Goal: Information Seeking & Learning: Learn about a topic

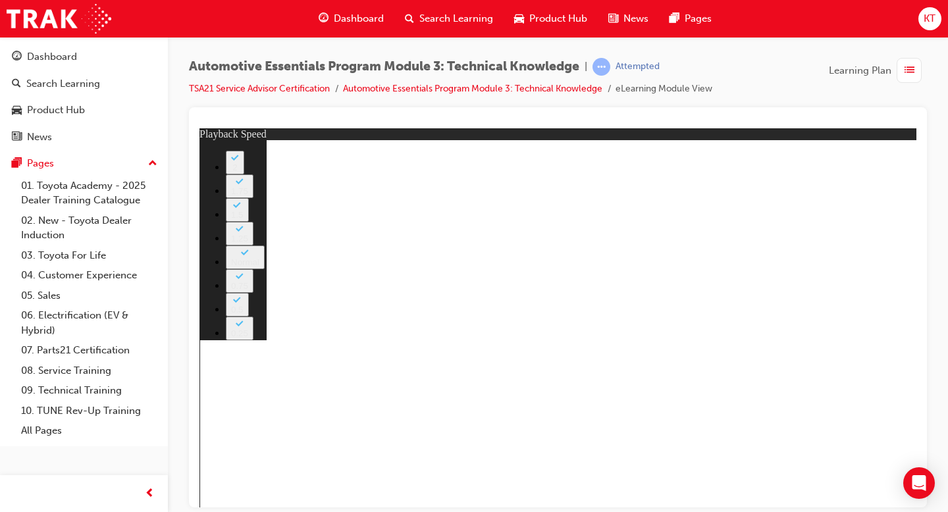
type input "7"
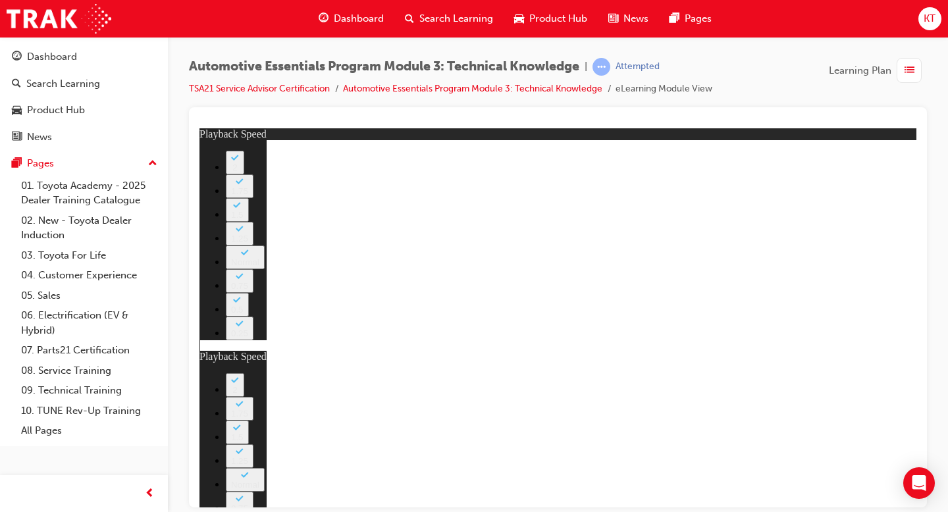
type input "105"
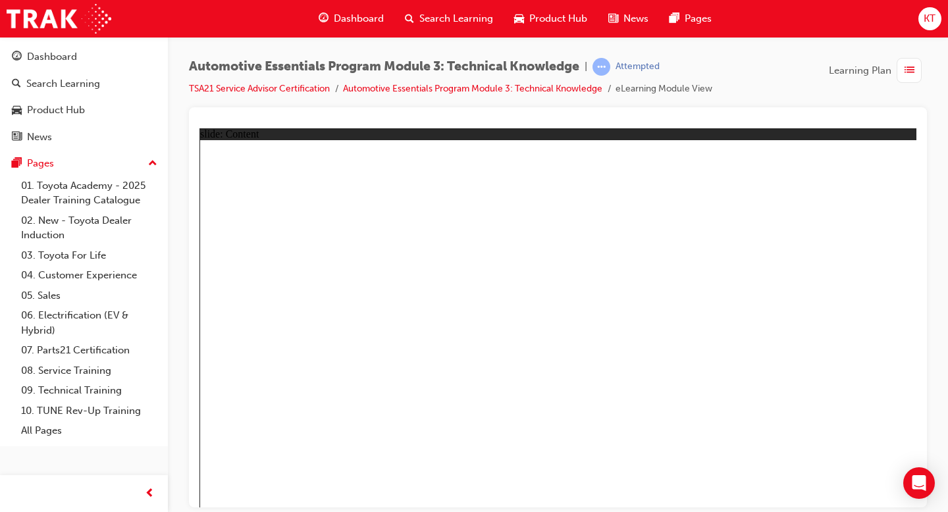
drag, startPoint x: 348, startPoint y: 378, endPoint x: 344, endPoint y: 392, distance: 14.6
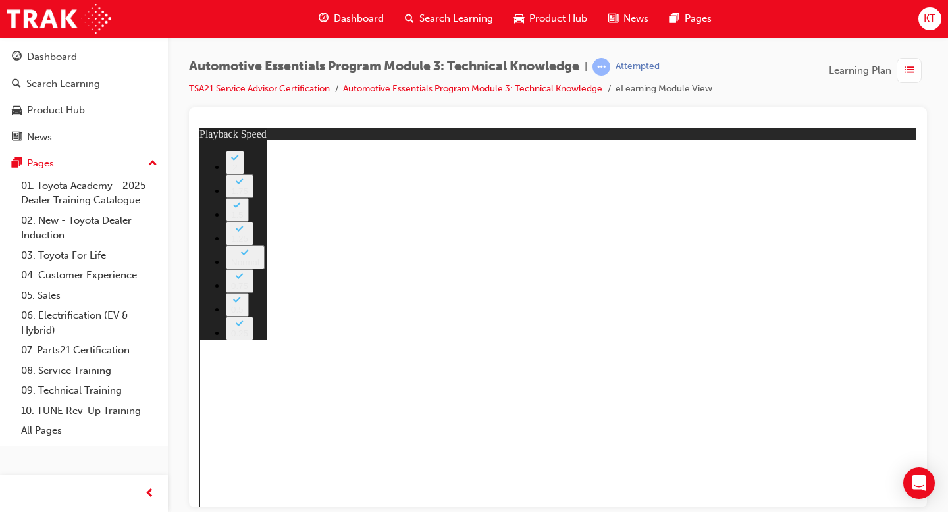
type input "7"
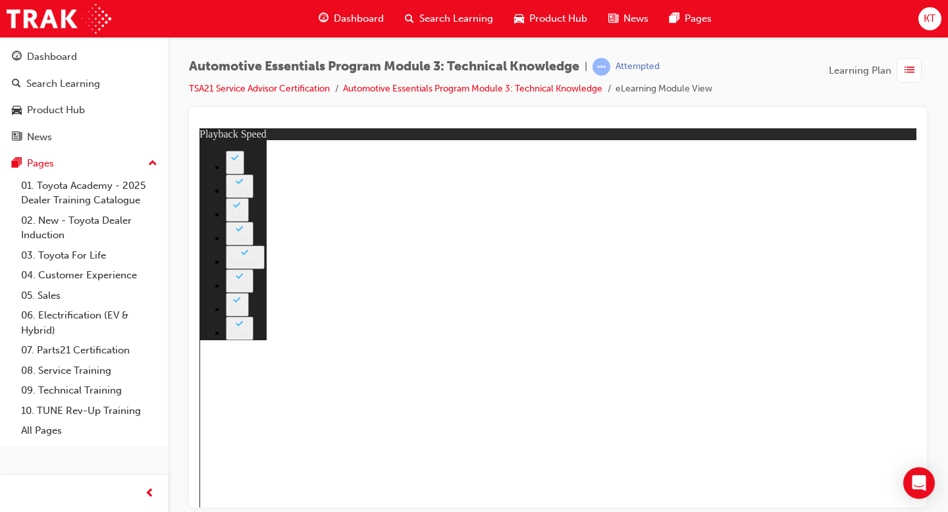
type input "7"
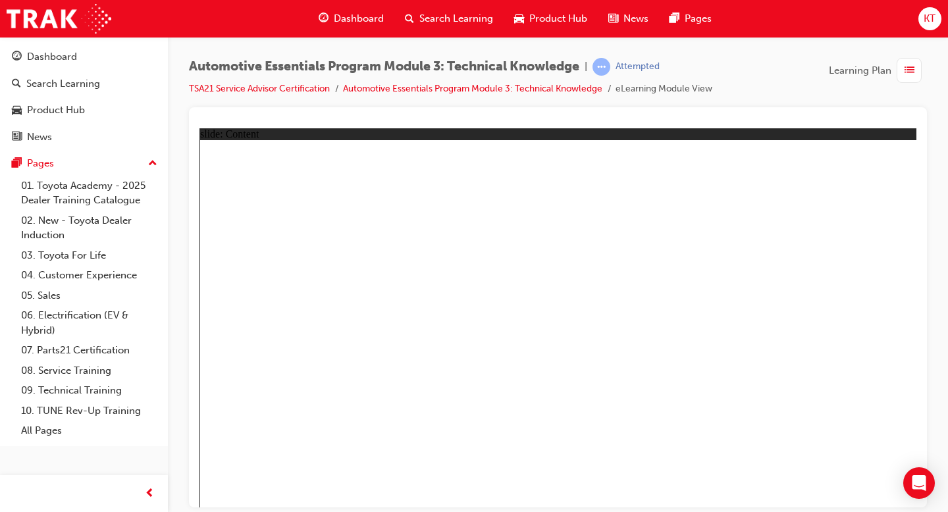
drag, startPoint x: 867, startPoint y: 476, endPoint x: 865, endPoint y: 486, distance: 10.1
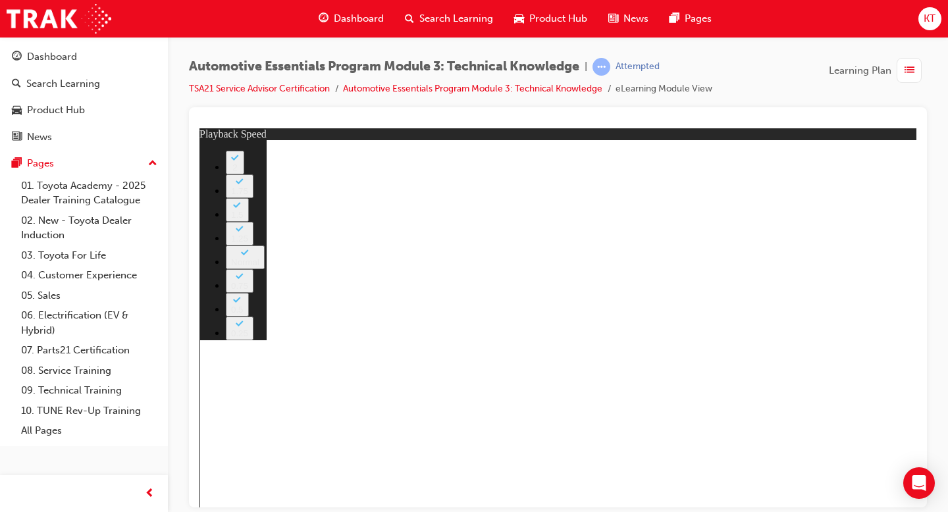
type input "74"
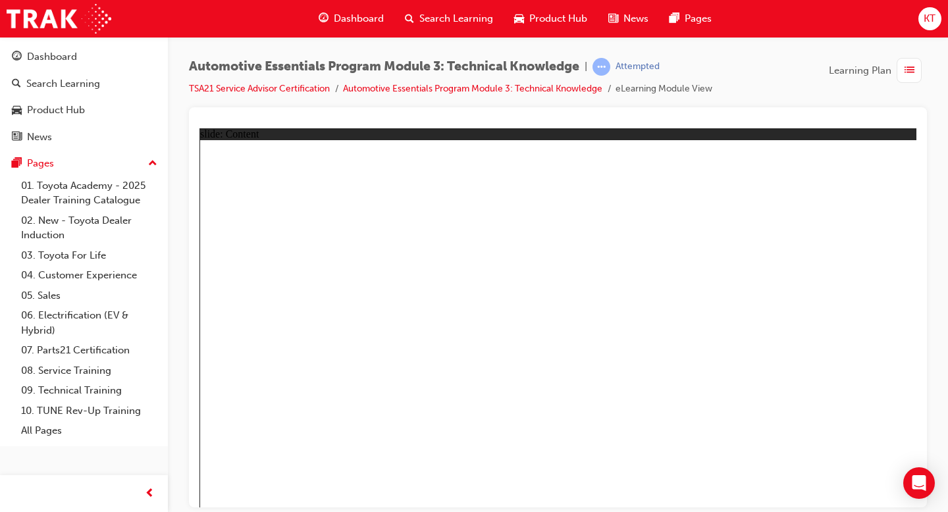
radio input "true"
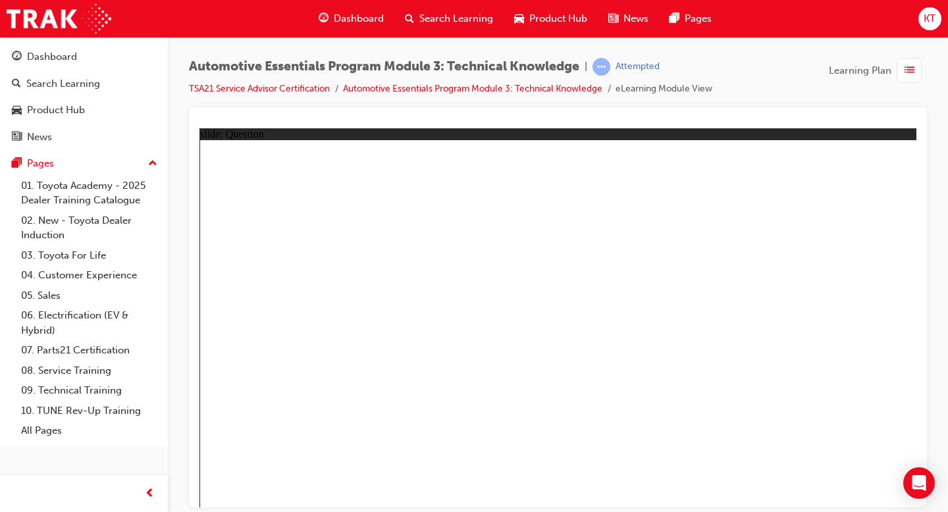
radio input "true"
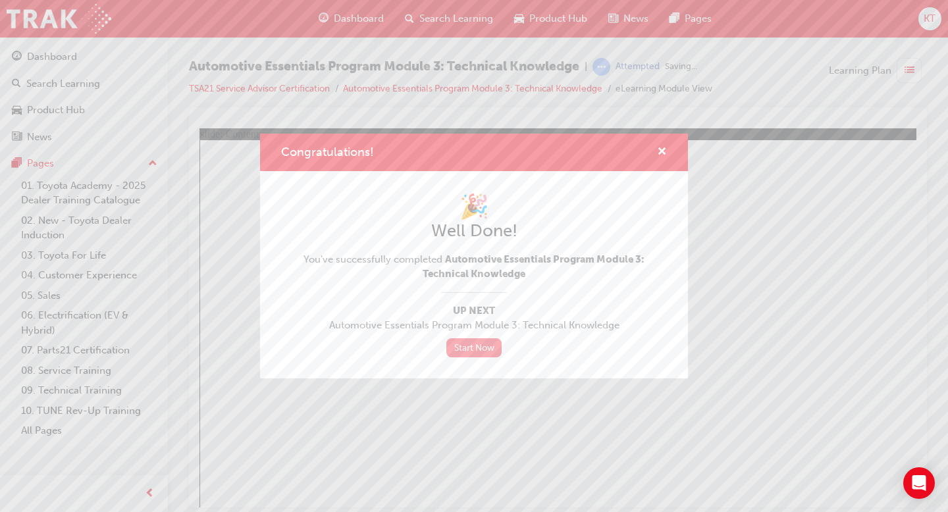
click at [469, 355] on link "Start Now" at bounding box center [473, 347] width 55 height 19
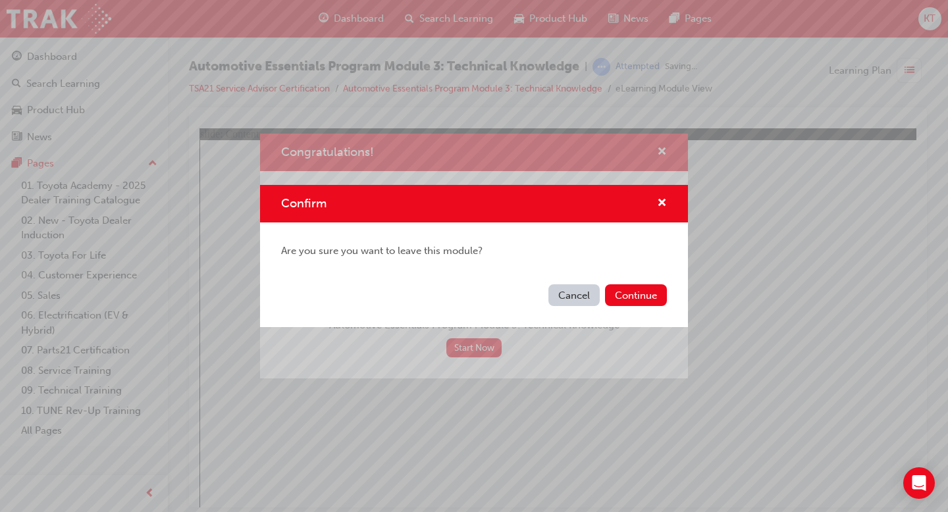
click at [563, 297] on button "Cancel" at bounding box center [573, 295] width 51 height 22
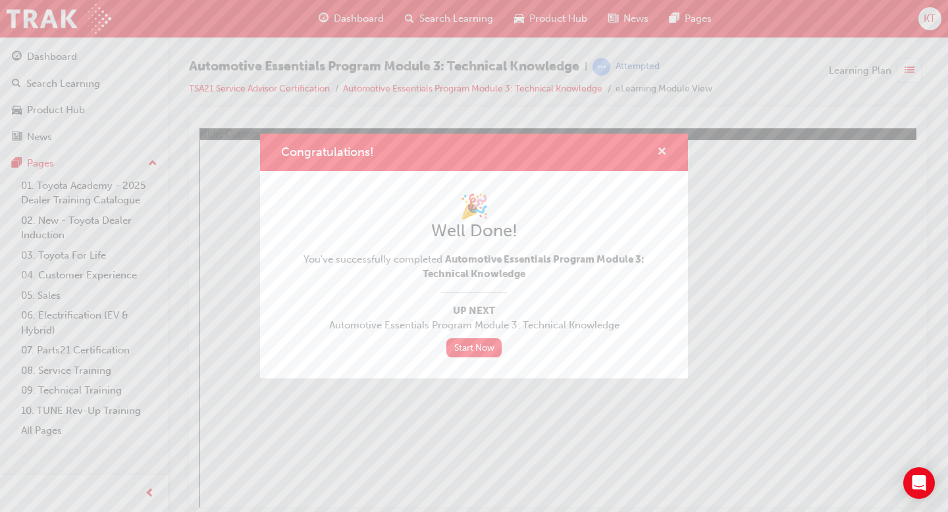
click at [665, 157] on span "cross-icon" at bounding box center [662, 153] width 10 height 12
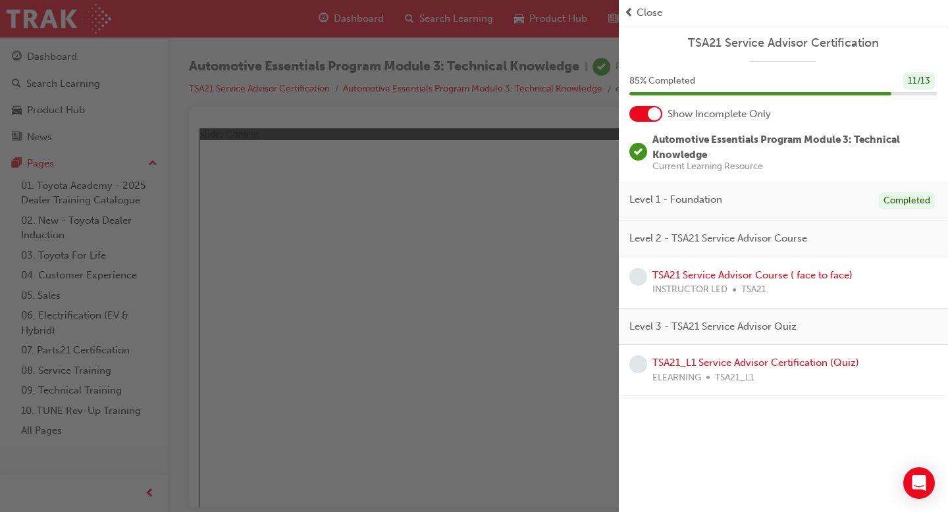
click at [657, 117] on div at bounding box center [654, 113] width 13 height 13
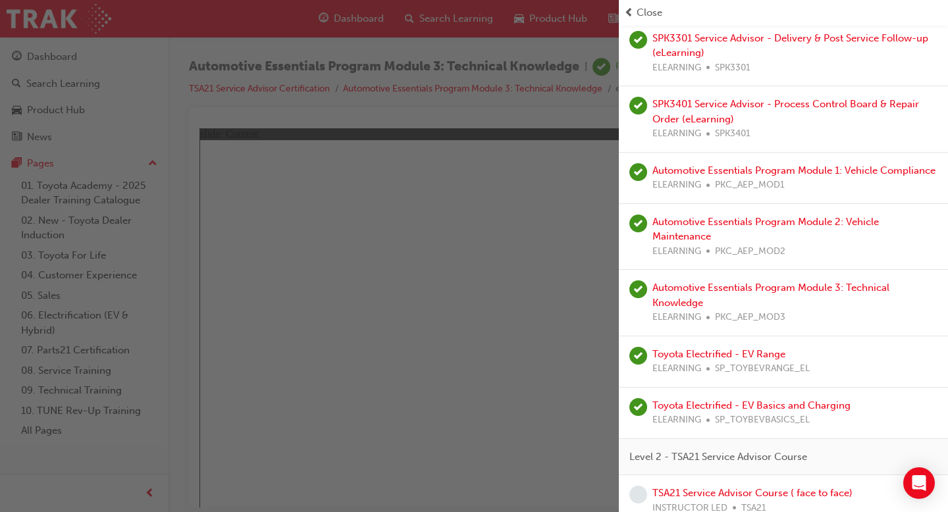
scroll to position [552, 0]
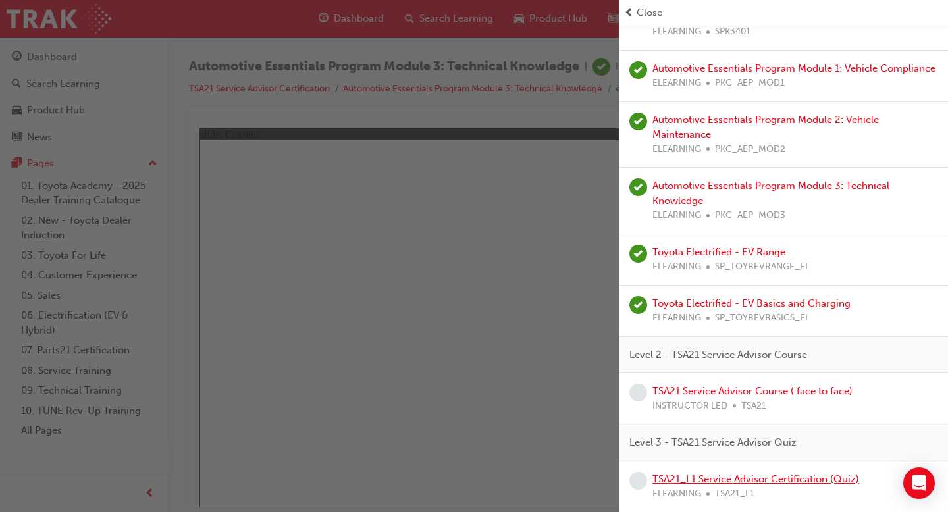
click at [725, 476] on link "TSA21_L1 Service Advisor Certification (Quiz)" at bounding box center [755, 479] width 207 height 12
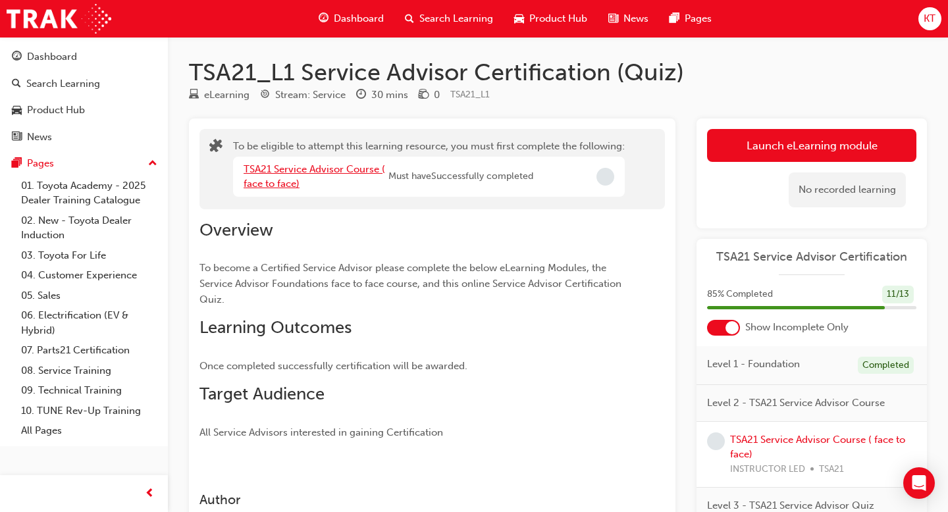
click at [334, 166] on link "TSA21 Service Advisor Course ( face to face)" at bounding box center [315, 176] width 142 height 27
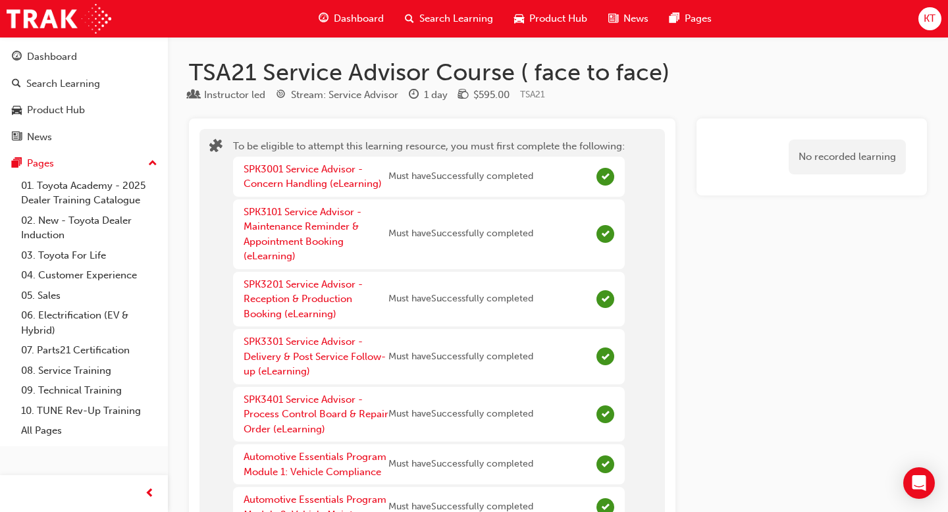
click at [340, 22] on span "Dashboard" at bounding box center [359, 18] width 50 height 15
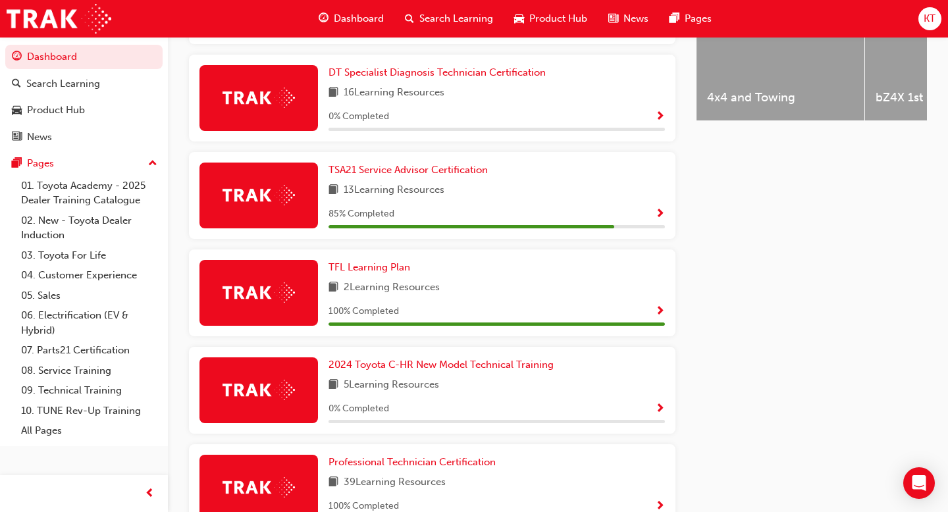
scroll to position [591, 0]
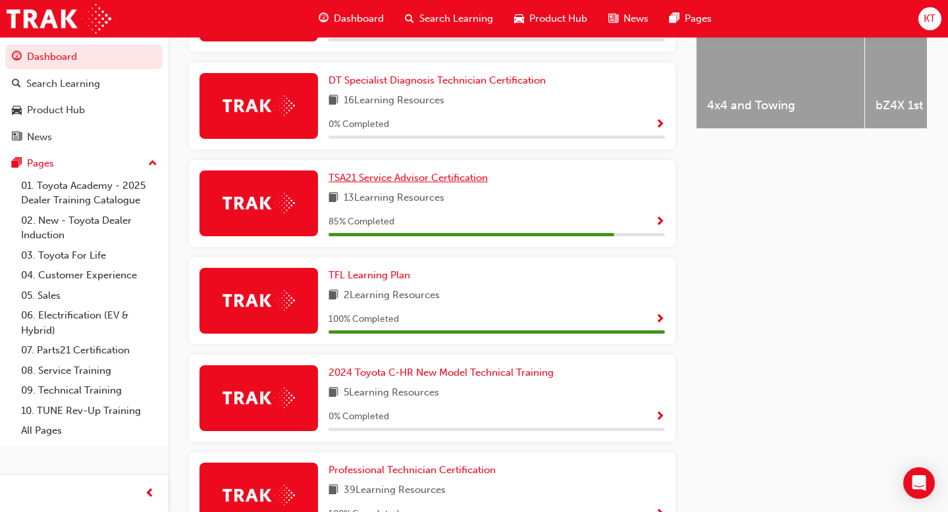
click at [395, 184] on span "TSA21 Service Advisor Certification" at bounding box center [407, 178] width 159 height 12
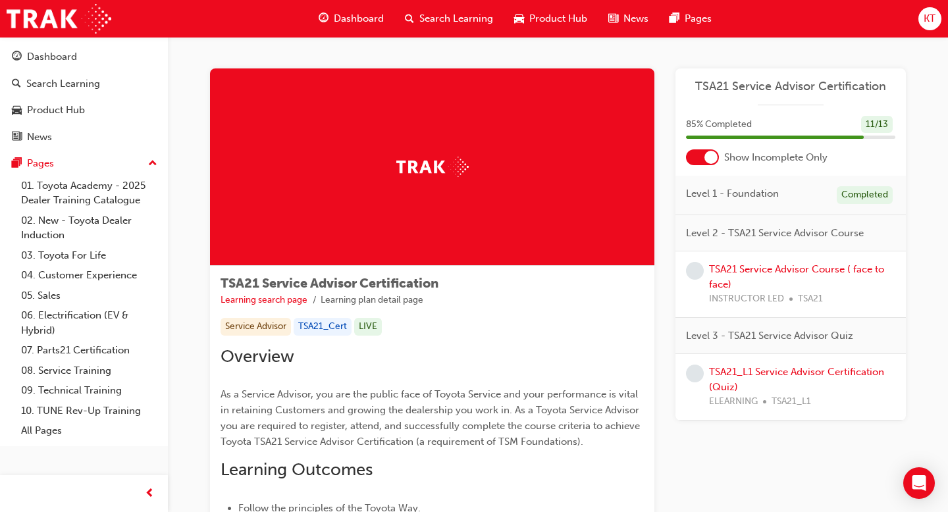
click at [710, 166] on div "TSA21 Service Advisor Certification 85 % Completed 11 / 13 Show Incomplete Only…" at bounding box center [790, 244] width 230 height 352
click at [710, 164] on div at bounding box center [702, 157] width 33 height 16
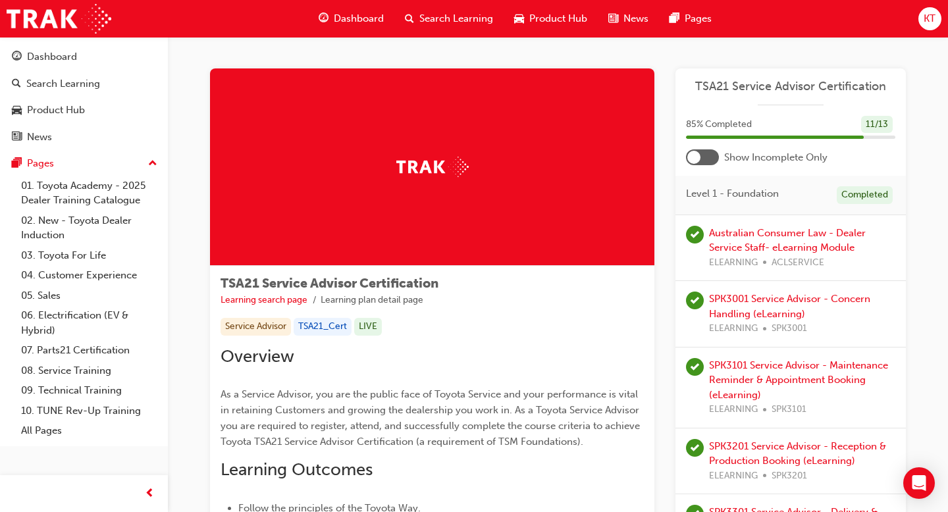
click at [710, 163] on div at bounding box center [702, 157] width 33 height 16
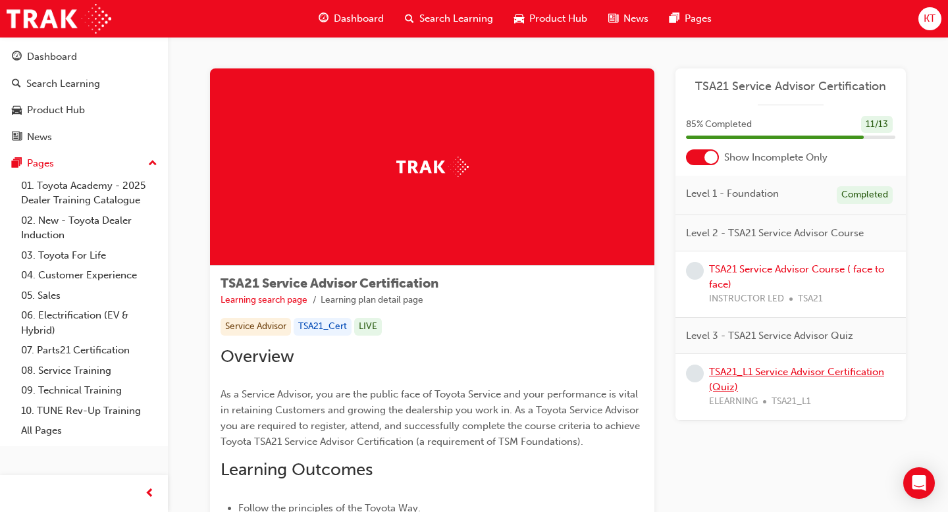
click at [757, 374] on link "TSA21_L1 Service Advisor Certification (Quiz)" at bounding box center [796, 379] width 175 height 27
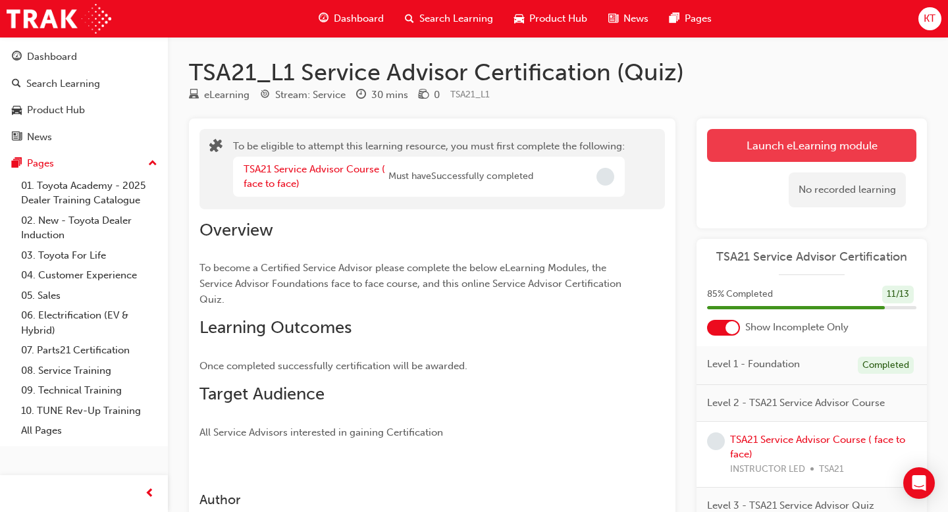
click at [779, 145] on button "Launch eLearning module" at bounding box center [811, 145] width 209 height 33
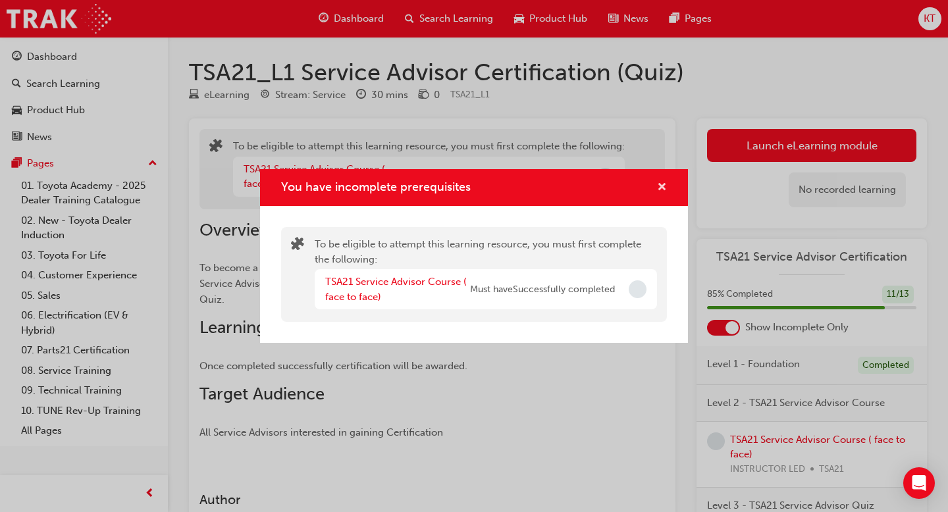
click at [663, 189] on span "cross-icon" at bounding box center [662, 188] width 10 height 12
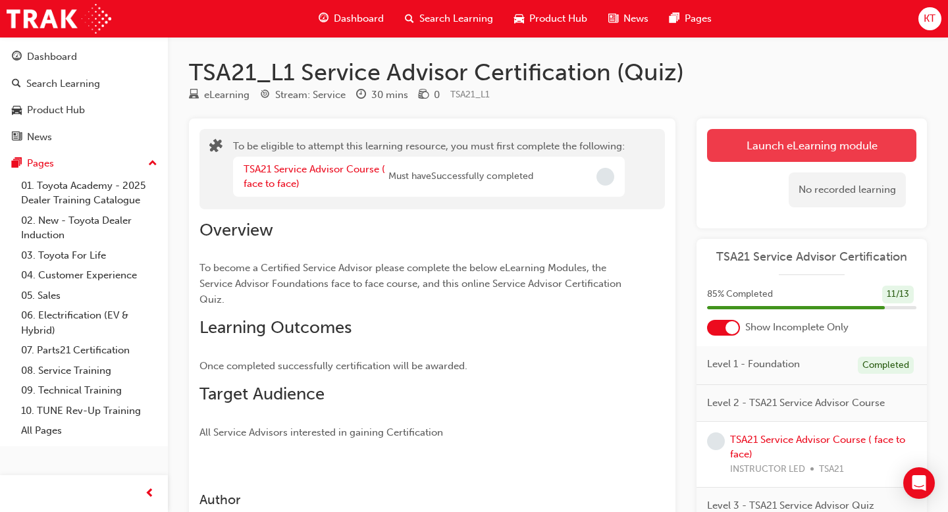
click at [757, 157] on button "Launch eLearning module" at bounding box center [811, 145] width 209 height 33
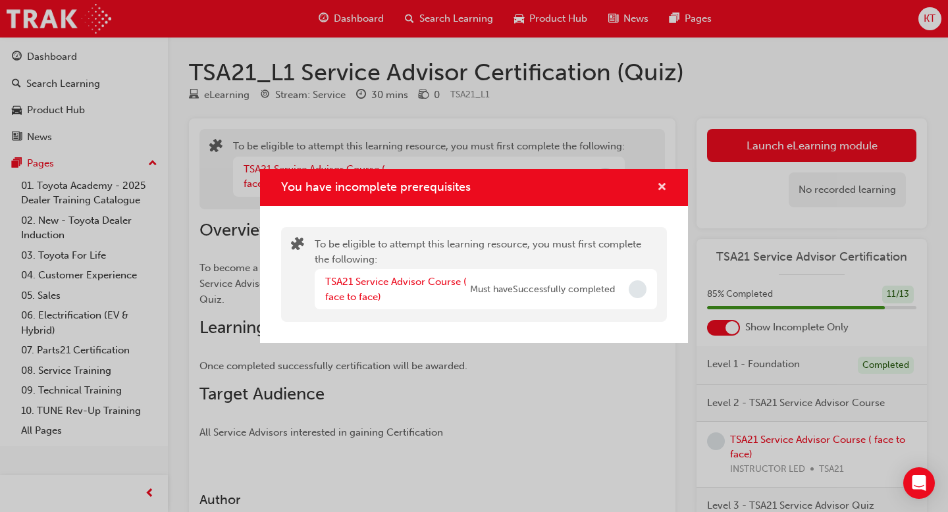
click at [657, 190] on span "cross-icon" at bounding box center [662, 188] width 10 height 12
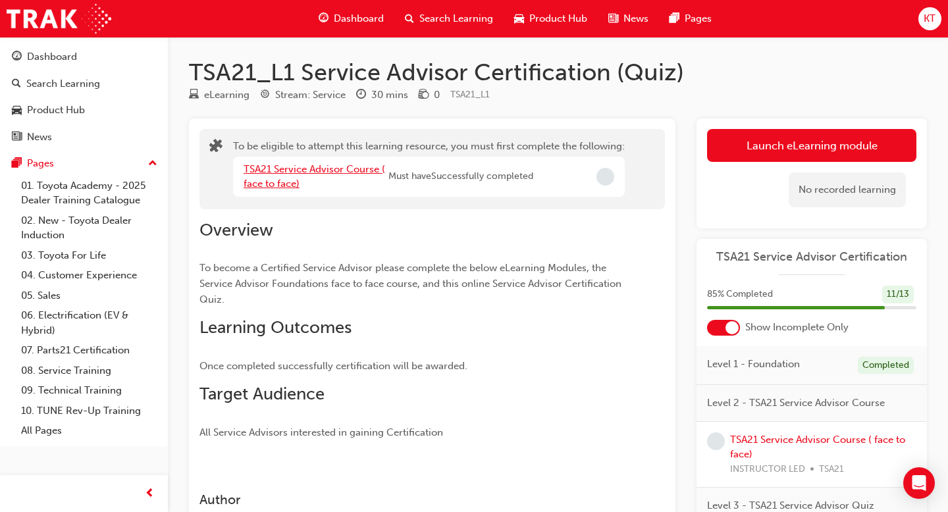
click at [361, 168] on link "TSA21 Service Advisor Course ( face to face)" at bounding box center [315, 176] width 142 height 27
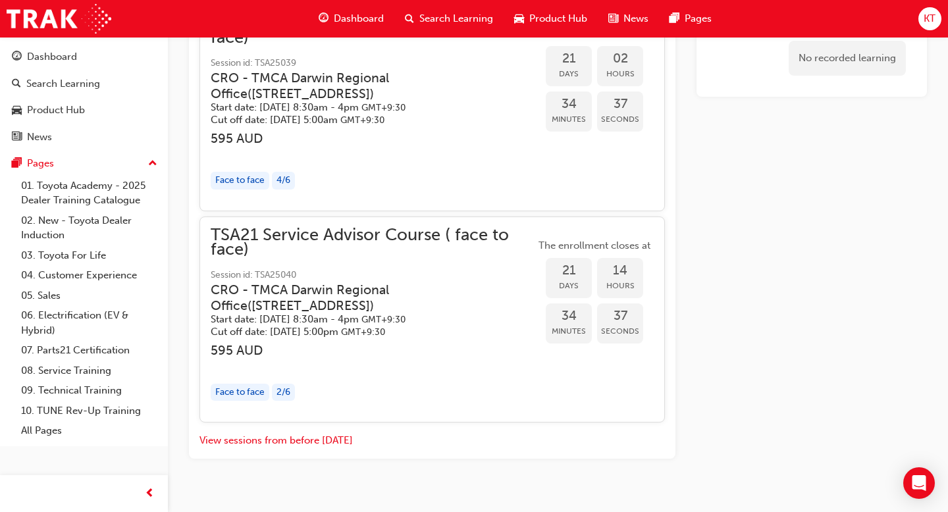
scroll to position [1369, 0]
click at [330, 432] on button "View sessions from before today" at bounding box center [275, 439] width 153 height 15
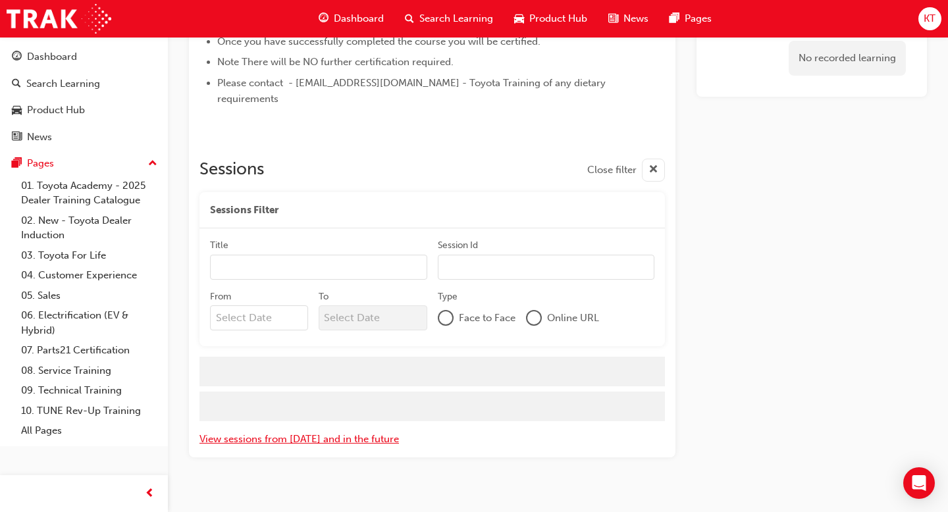
click at [330, 432] on button "View sessions from today and in the future" at bounding box center [298, 439] width 199 height 15
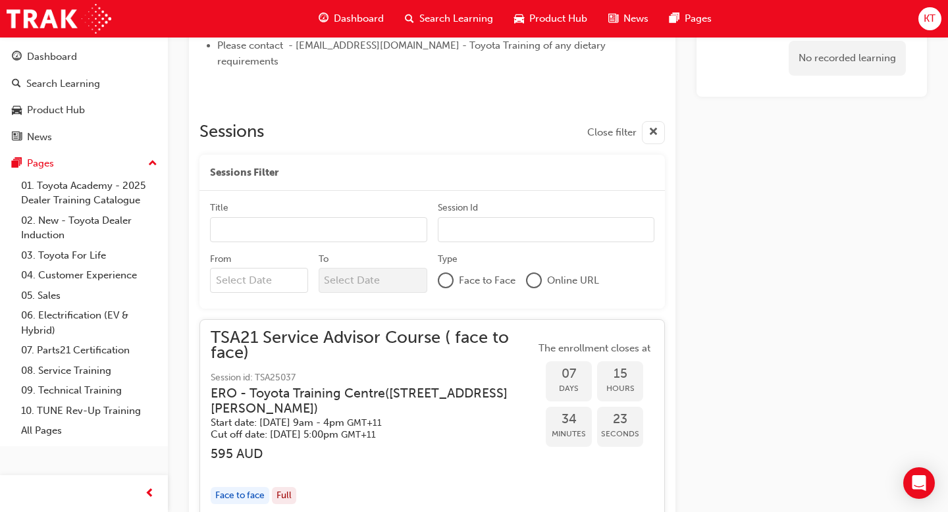
scroll to position [625, 0]
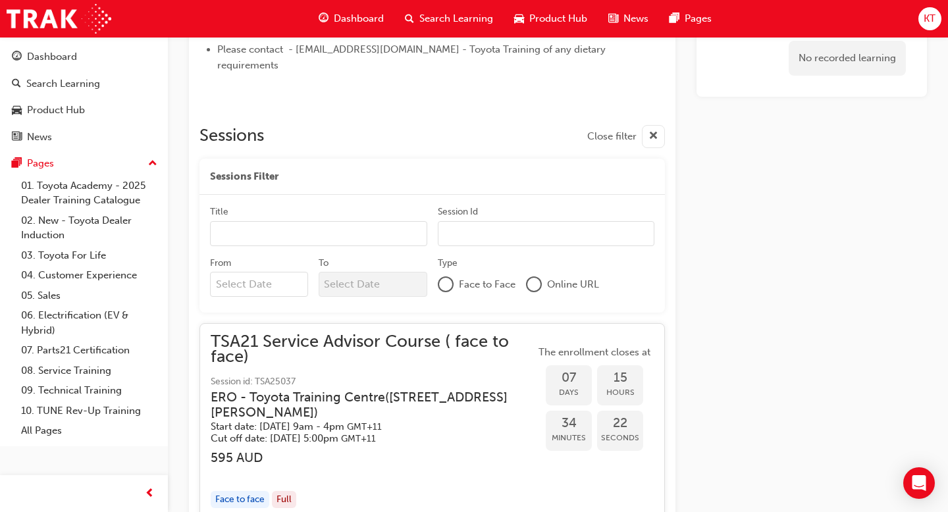
click at [498, 277] on span "Face to Face" at bounding box center [487, 284] width 57 height 15
click at [436, 266] on div "From To Type Face to Face Online URL" at bounding box center [432, 280] width 444 height 46
click at [440, 278] on div at bounding box center [445, 284] width 13 height 13
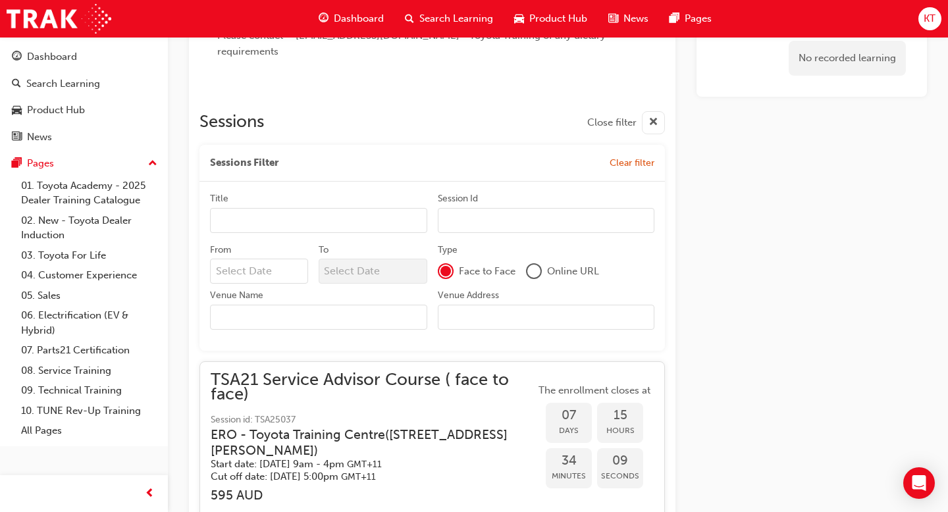
scroll to position [633, 0]
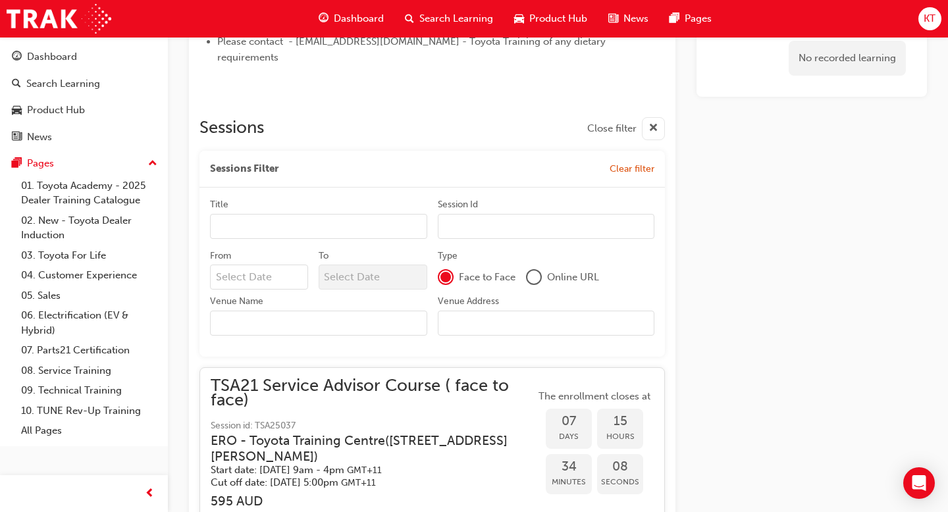
click at [442, 272] on div at bounding box center [445, 277] width 11 height 11
click at [650, 120] on span "cross-icon" at bounding box center [653, 128] width 10 height 16
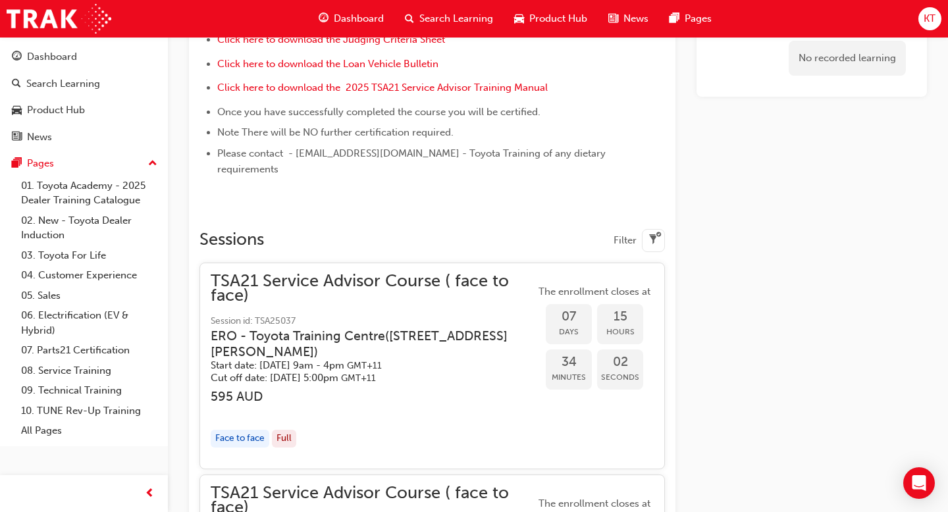
scroll to position [517, 0]
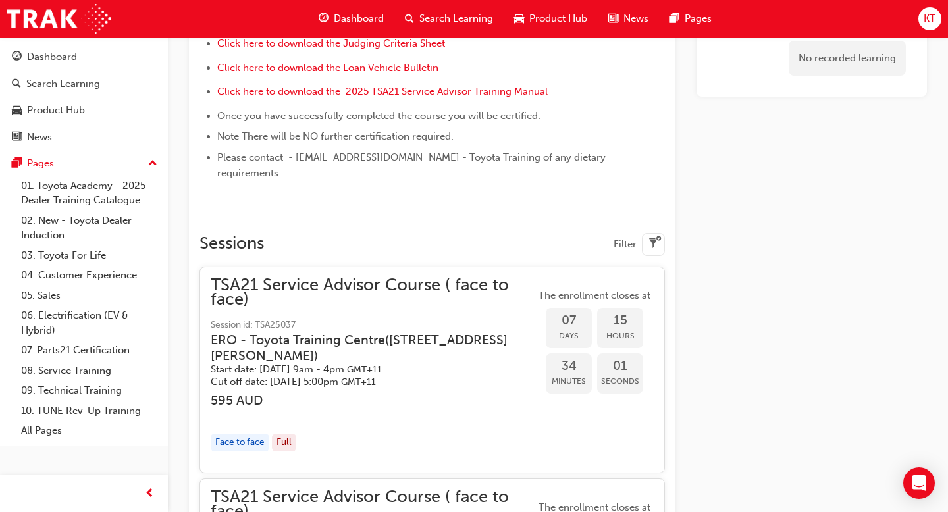
click at [636, 233] on div "Filter" at bounding box center [638, 244] width 51 height 23
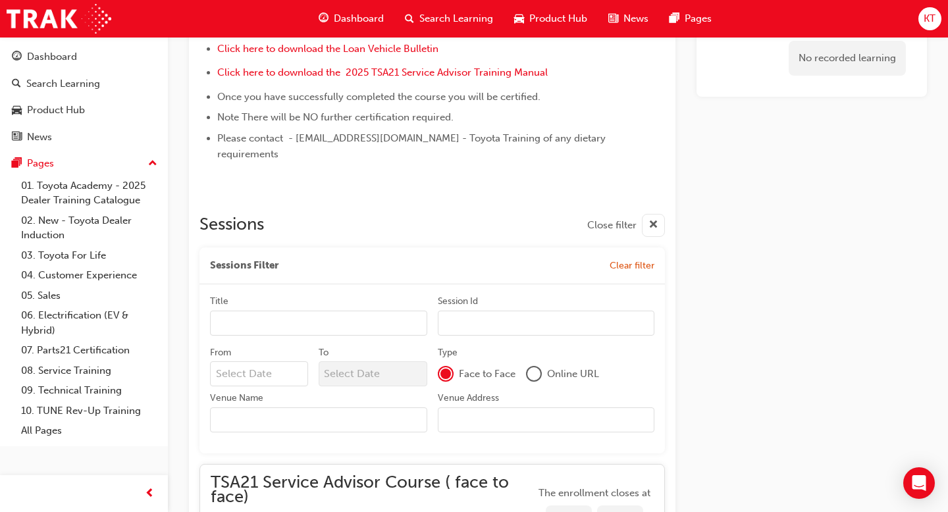
scroll to position [565, 0]
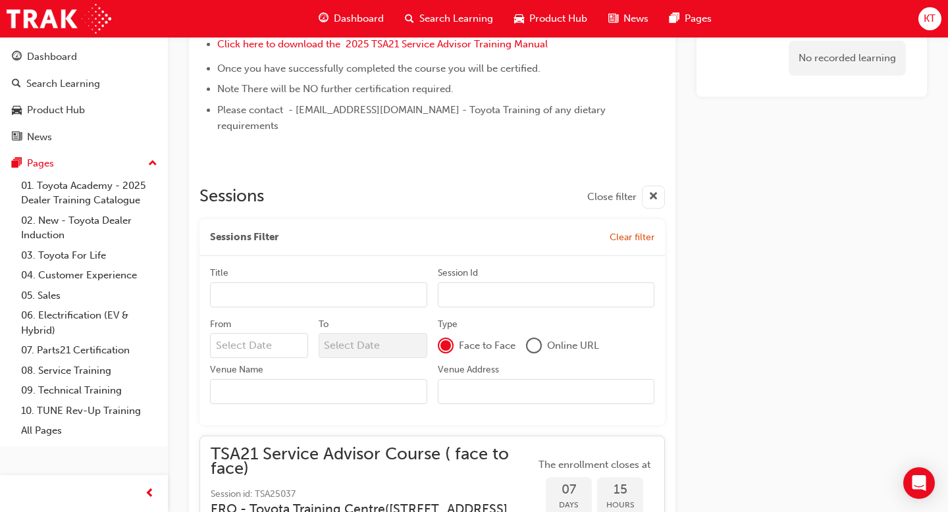
click at [253, 333] on input "From" at bounding box center [259, 345] width 98 height 25
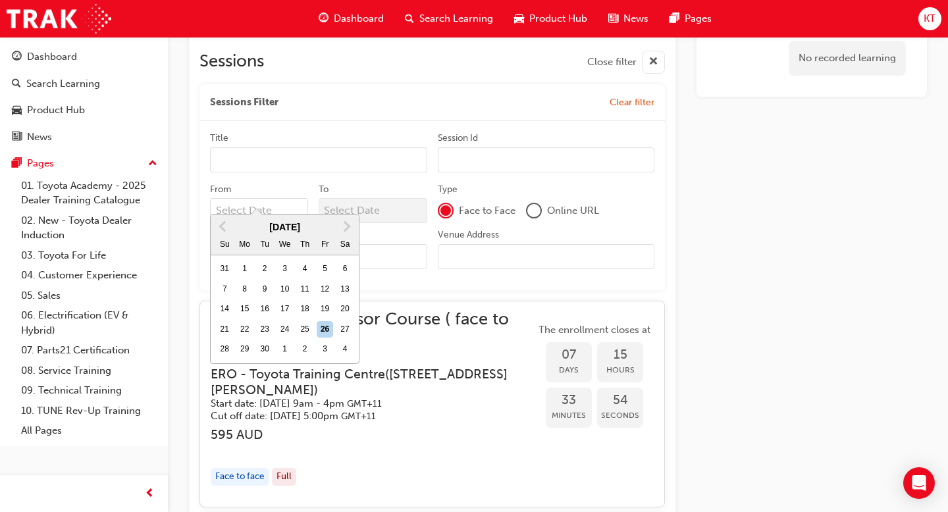
scroll to position [700, 0]
click at [340, 230] on button "Next Month" at bounding box center [346, 225] width 21 height 21
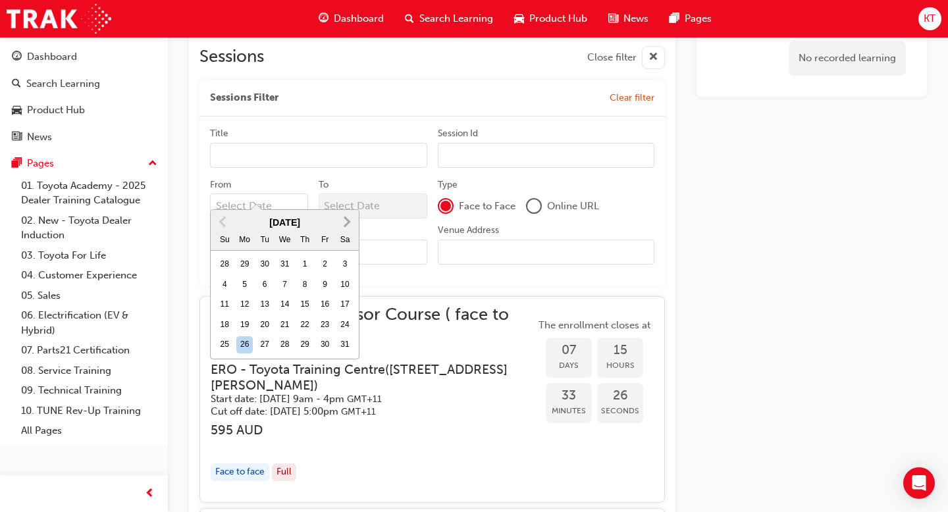
scroll to position [705, 0]
click at [308, 261] on div "1" at bounding box center [304, 263] width 17 height 17
click at [308, 218] on input "From January 2026 Previous Month Next Month January 2026 Su Mo Tu We Th Fr Sa 2…" at bounding box center [259, 205] width 98 height 25
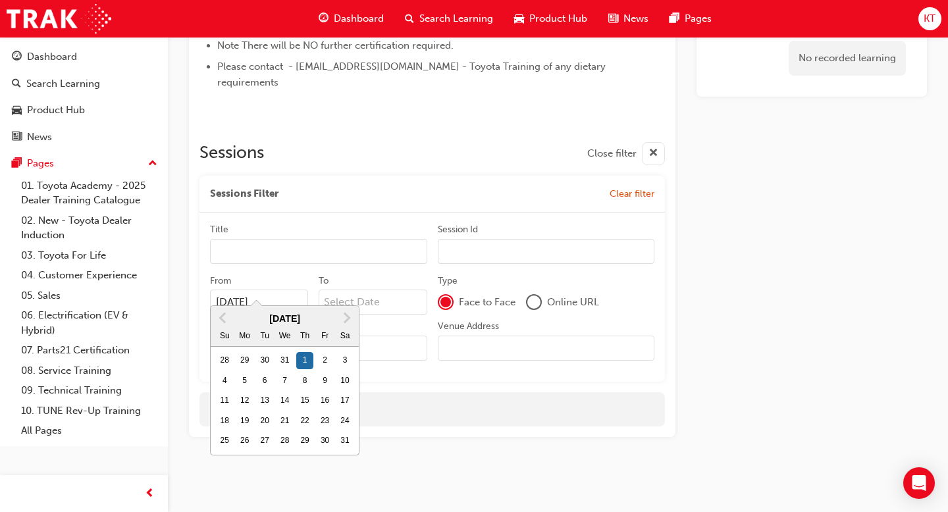
scroll to position [592, 0]
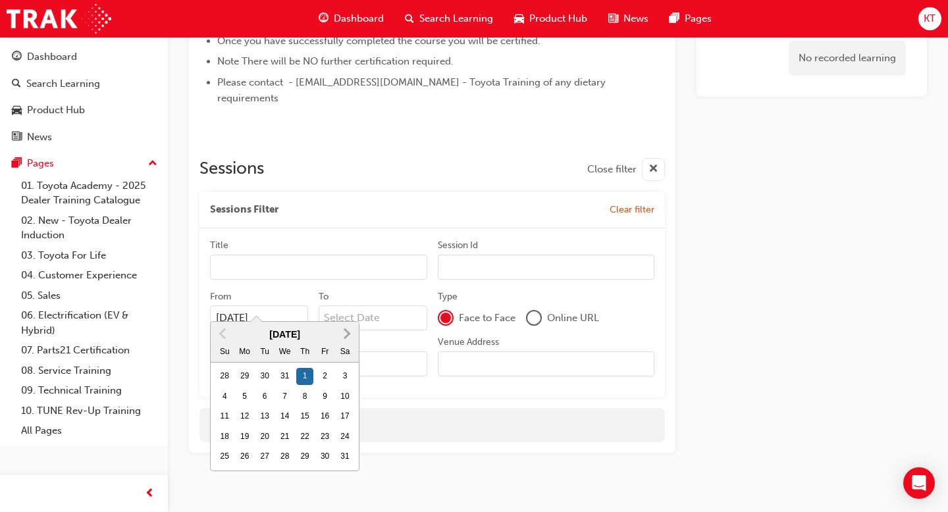
click at [346, 337] on span "Next Month" at bounding box center [346, 333] width 0 height 15
click at [229, 373] on div "1" at bounding box center [224, 376] width 17 height 17
click at [229, 330] on input "01/01/26" at bounding box center [259, 317] width 98 height 25
click at [250, 376] on div "2" at bounding box center [244, 376] width 17 height 17
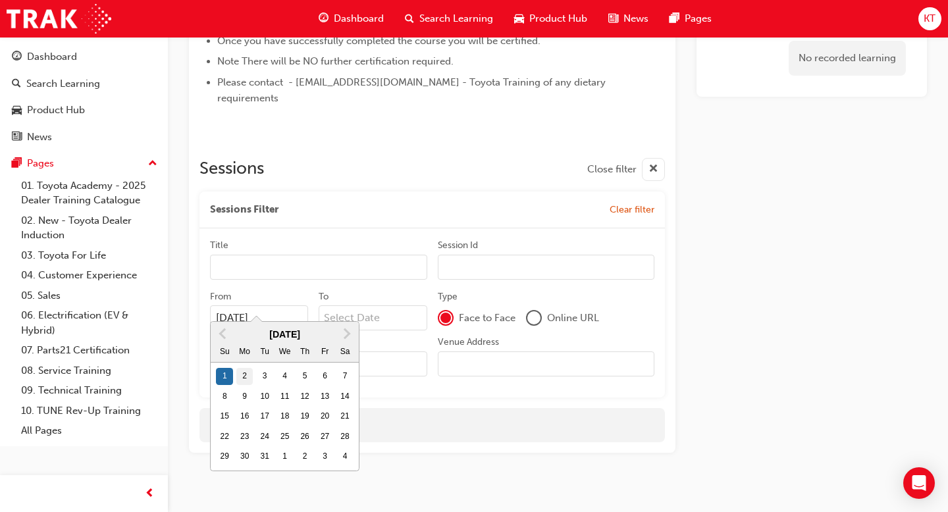
click at [250, 330] on input "01/03/26" at bounding box center [259, 317] width 98 height 25
click at [259, 377] on div "3" at bounding box center [264, 376] width 17 height 17
click at [259, 330] on input "02/03/26" at bounding box center [259, 317] width 98 height 25
click at [277, 377] on div "4" at bounding box center [284, 376] width 17 height 17
click at [277, 330] on input "03/03/26" at bounding box center [259, 317] width 98 height 25
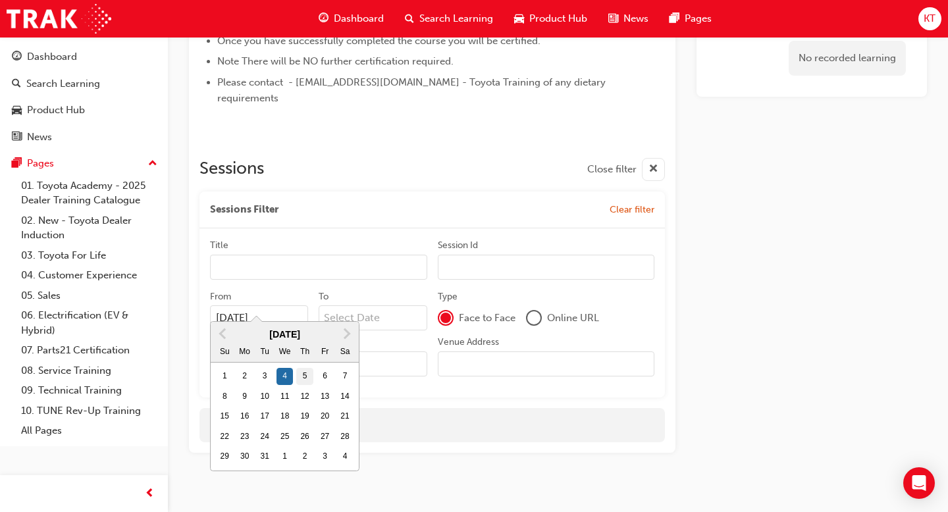
click at [300, 376] on div "5" at bounding box center [304, 376] width 17 height 17
click at [300, 330] on input "04/03/26" at bounding box center [259, 317] width 98 height 25
click at [321, 371] on div "6" at bounding box center [325, 376] width 17 height 17
click at [308, 330] on input "05/03/26" at bounding box center [259, 317] width 98 height 25
click at [338, 376] on div "7" at bounding box center [344, 376] width 17 height 17
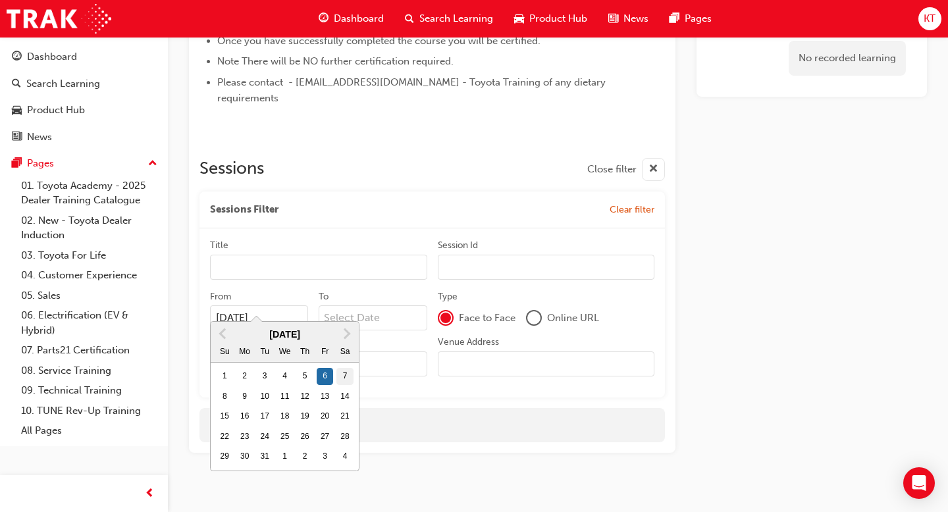
click at [308, 330] on input "06/03/26" at bounding box center [259, 317] width 98 height 25
click at [226, 393] on div "8" at bounding box center [224, 396] width 17 height 17
click at [226, 330] on input "07/03/26" at bounding box center [259, 317] width 98 height 25
click at [239, 396] on div "9" at bounding box center [244, 396] width 17 height 17
click at [239, 330] on input "08/03/26" at bounding box center [259, 317] width 98 height 25
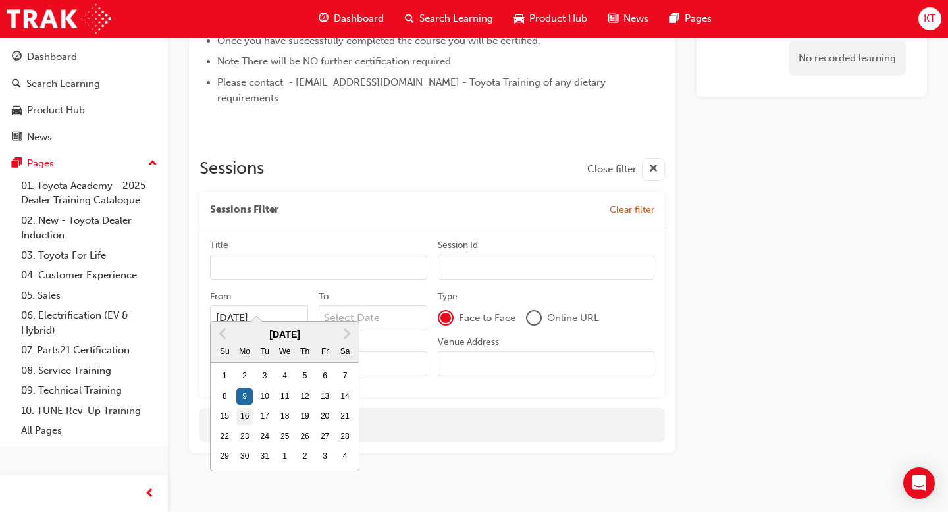
click at [242, 408] on div "16" at bounding box center [244, 416] width 17 height 17
click at [242, 330] on input "09/03/26" at bounding box center [259, 317] width 98 height 25
click at [241, 434] on div "23" at bounding box center [244, 436] width 17 height 17
click at [241, 330] on input "16/03/26" at bounding box center [259, 317] width 98 height 25
type input "23/03/26"
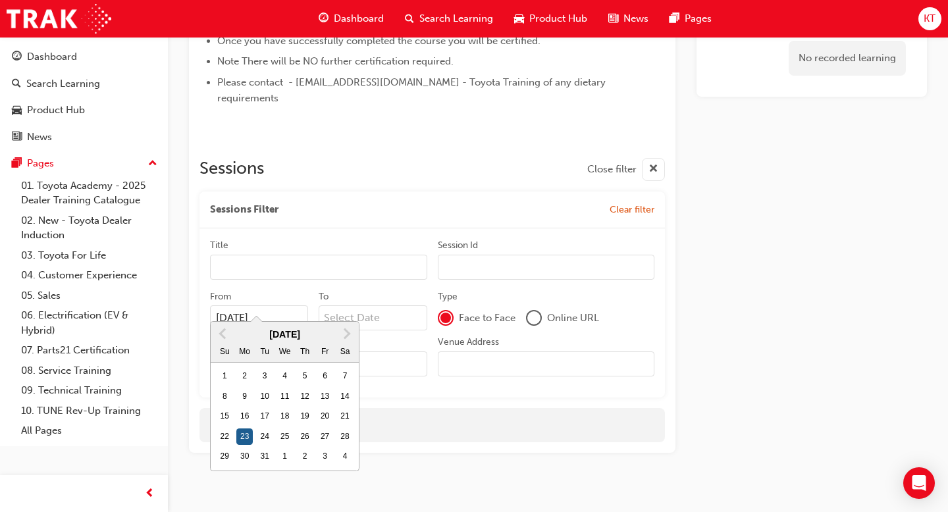
click at [239, 436] on div "23" at bounding box center [244, 436] width 17 height 17
click at [239, 330] on input "23/03/26" at bounding box center [259, 317] width 98 height 25
click at [634, 204] on span "Clear filter" at bounding box center [631, 209] width 45 height 11
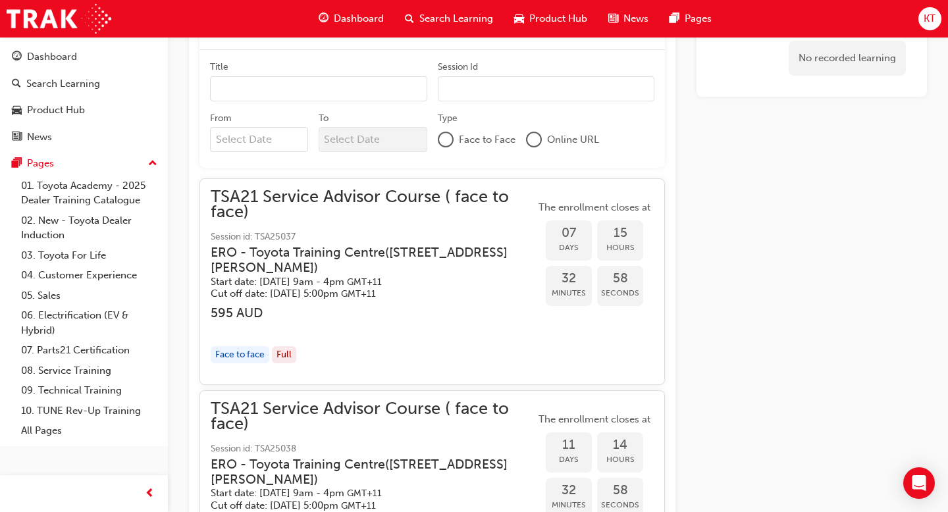
scroll to position [771, 0]
click at [371, 188] on span "TSA21 Service Advisor Course ( face to face)" at bounding box center [373, 203] width 324 height 30
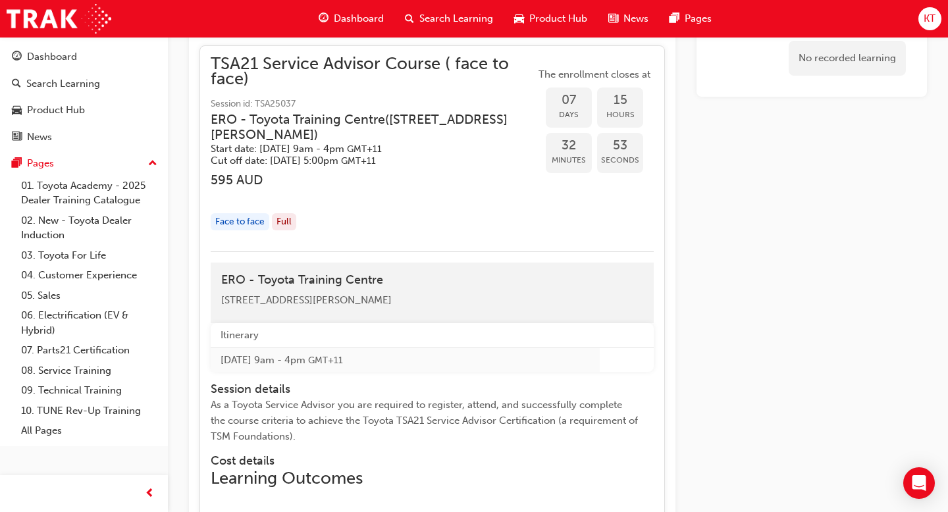
scroll to position [906, 0]
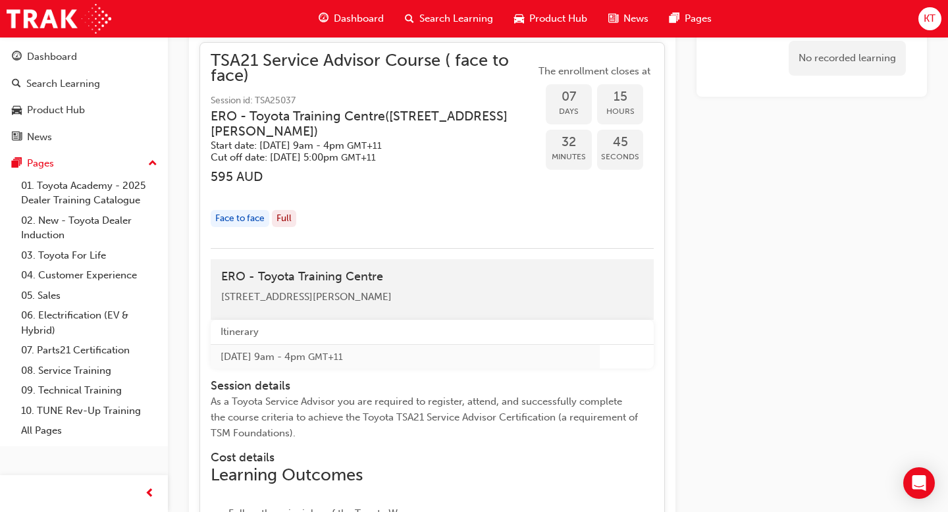
click at [283, 211] on div "TSA21 Service Advisor Course ( face to face) Session id: TSA25037 ERO - Toyota …" at bounding box center [373, 145] width 324 height 184
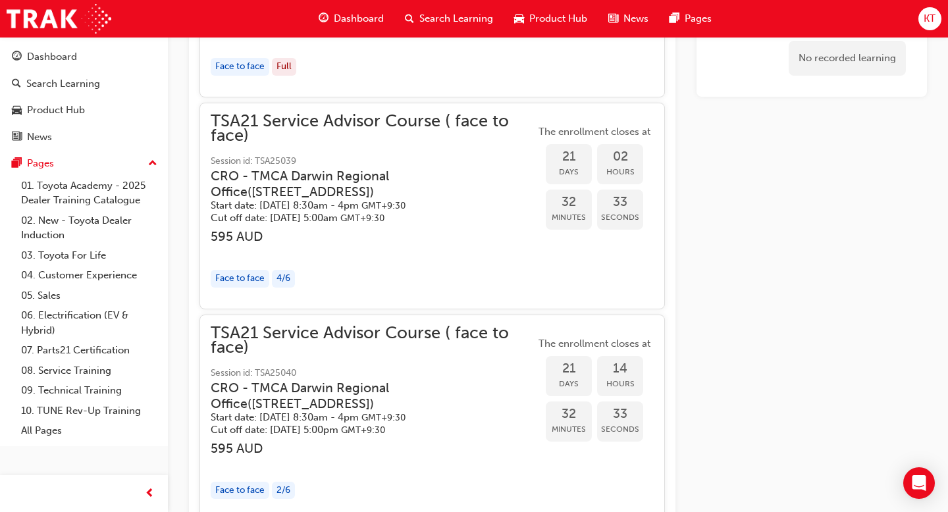
scroll to position [1277, 0]
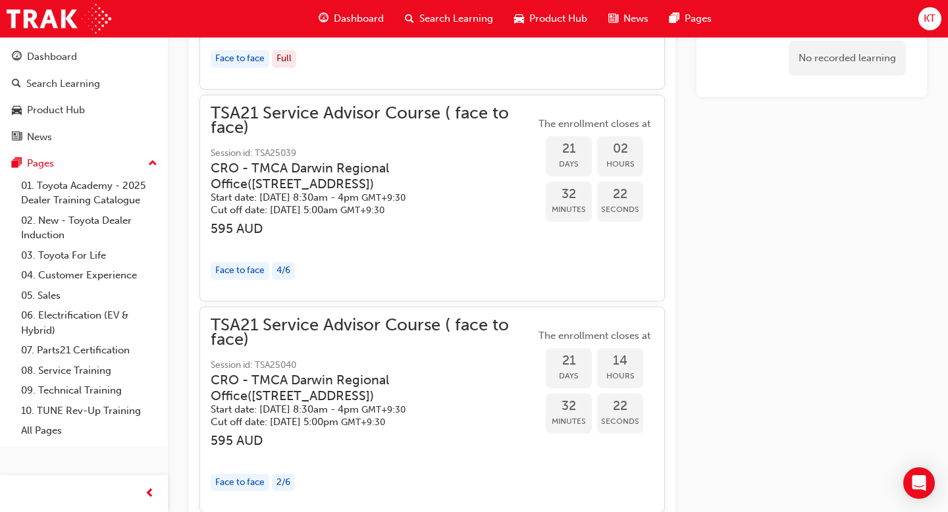
click at [305, 106] on span "TSA21 Service Advisor Course ( face to face)" at bounding box center [373, 121] width 324 height 30
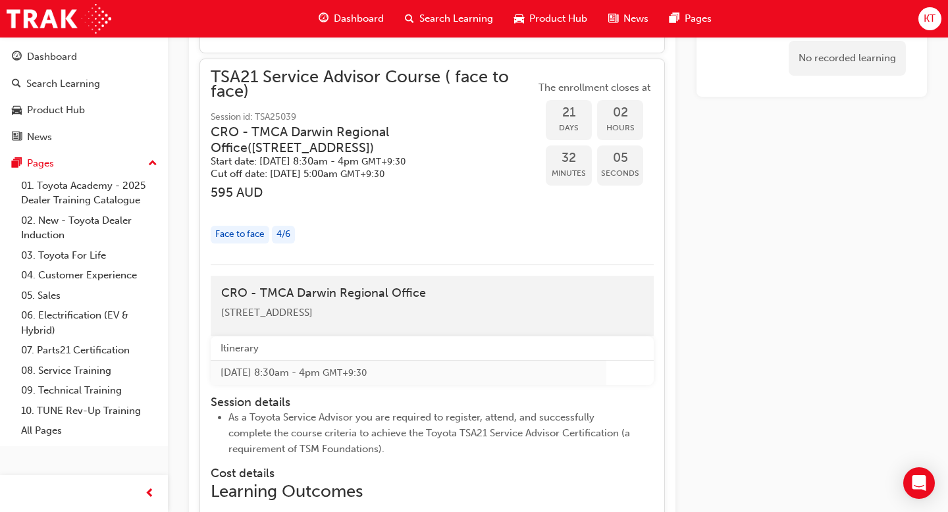
scroll to position [1311, 0]
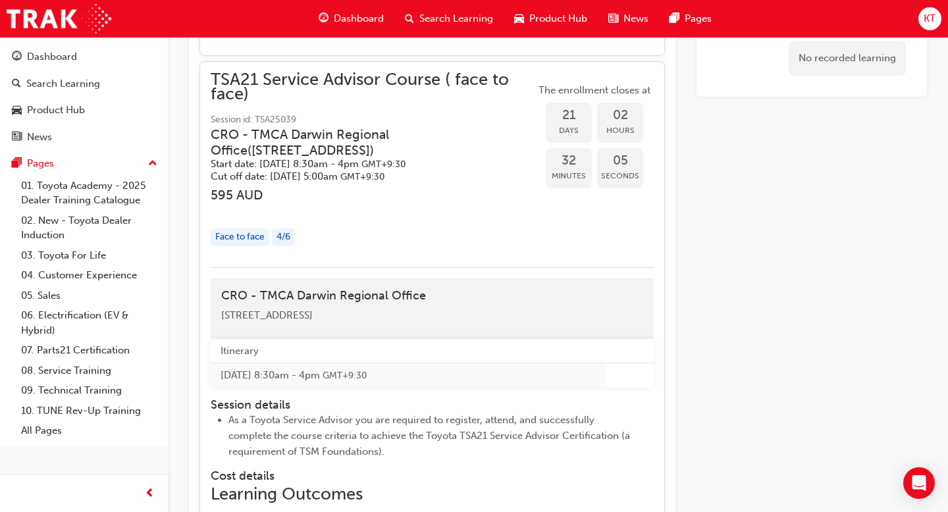
click at [316, 158] on h5 "Start date: Tue 28 Oct 2025 , 8:30am - 4pm GMT+9:30" at bounding box center [362, 164] width 303 height 13
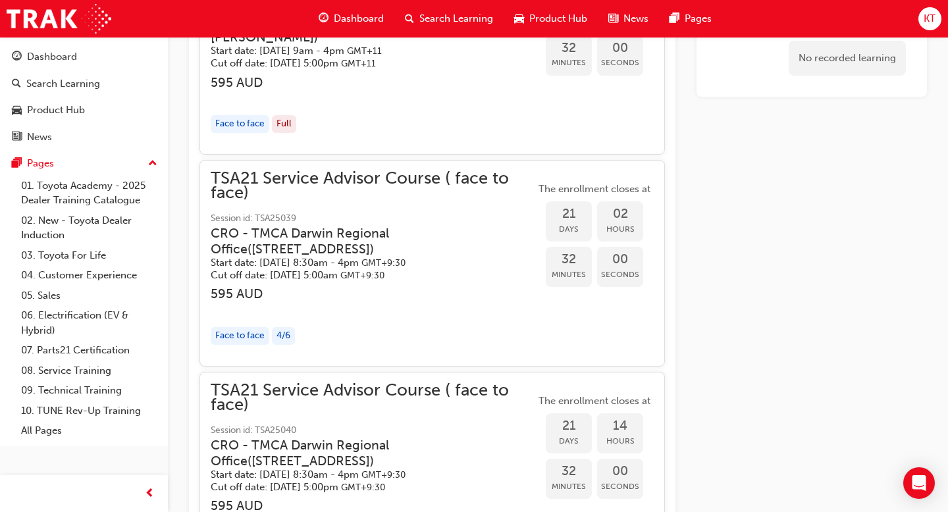
scroll to position [1102, 0]
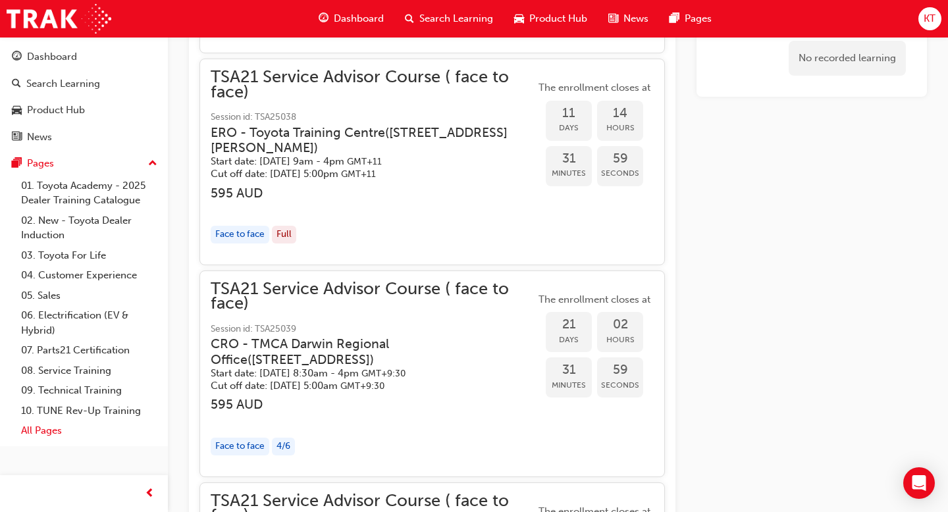
click at [43, 430] on link "All Pages" at bounding box center [89, 431] width 147 height 20
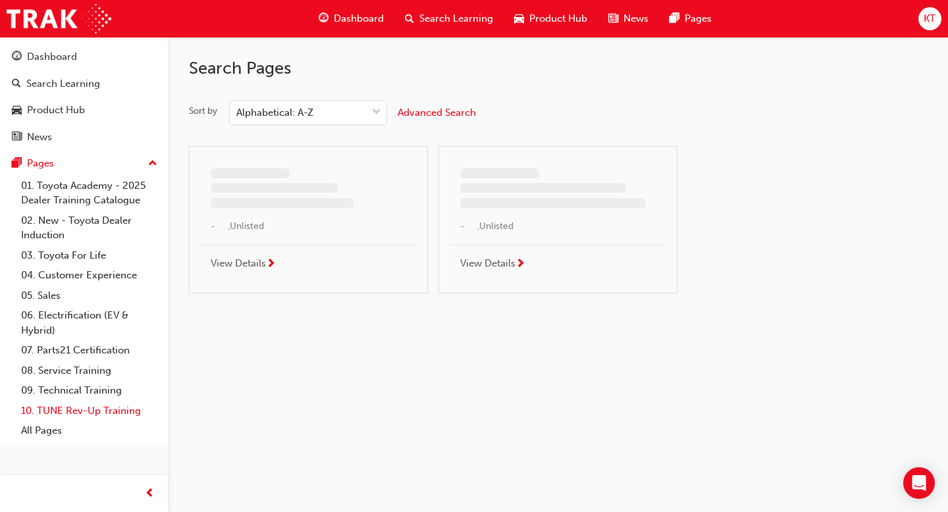
click at [58, 415] on link "10. TUNE Rev-Up Training" at bounding box center [89, 411] width 147 height 20
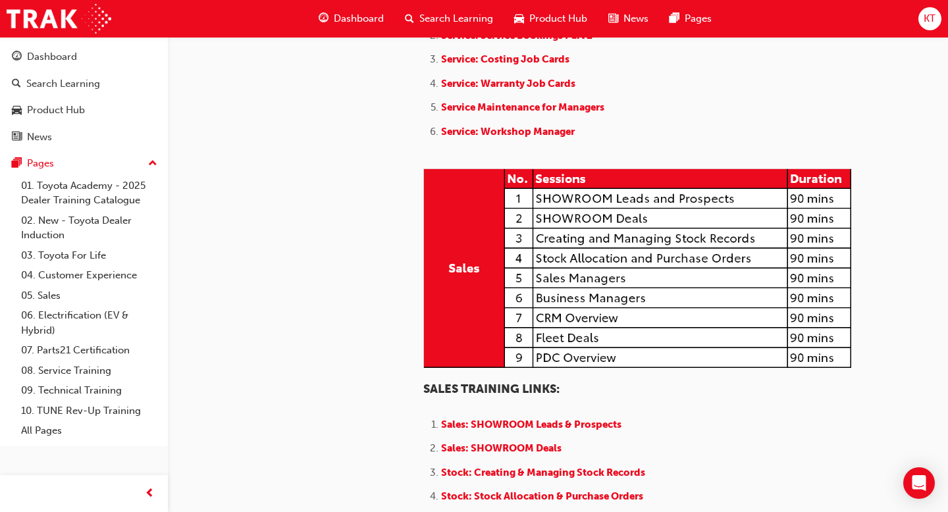
scroll to position [1058, 0]
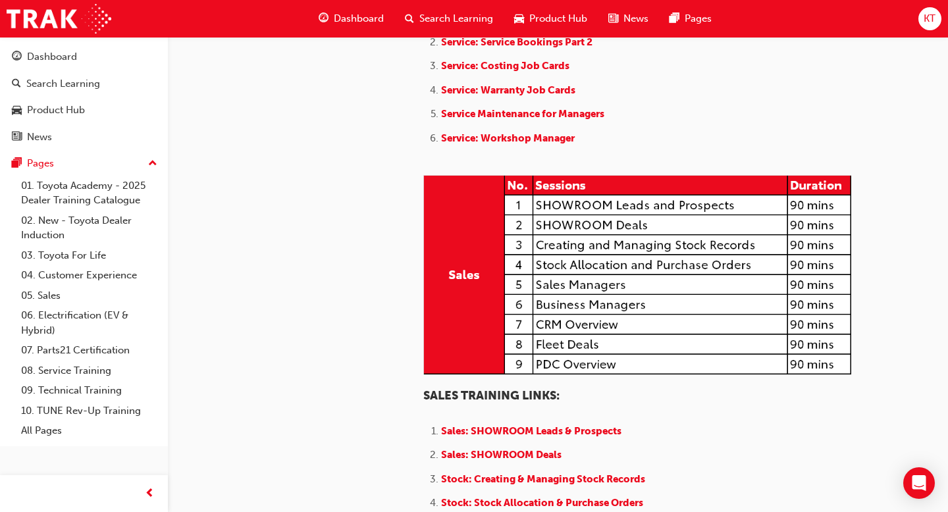
click at [510, 149] on li "Service: Workshop Manager ​" at bounding box center [646, 139] width 410 height 19
click at [510, 144] on span "Service: Workshop Manager" at bounding box center [508, 138] width 134 height 12
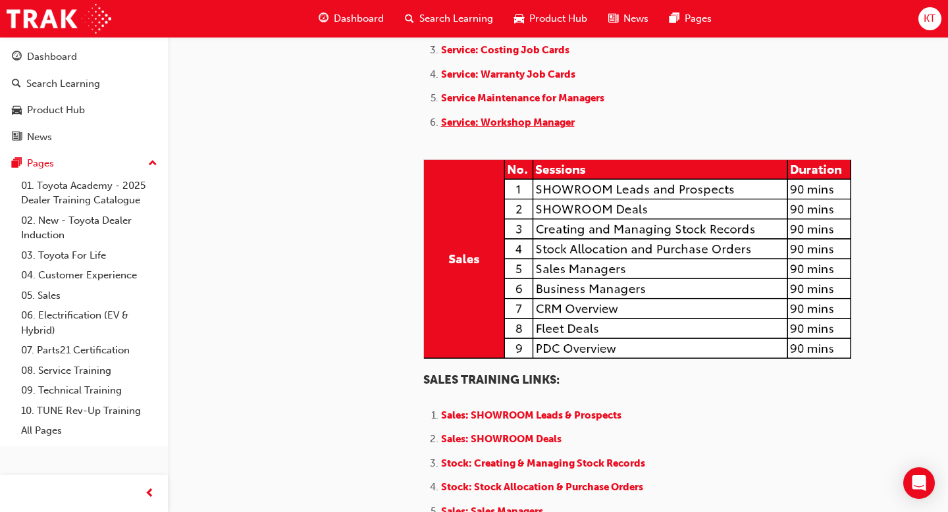
scroll to position [1069, 0]
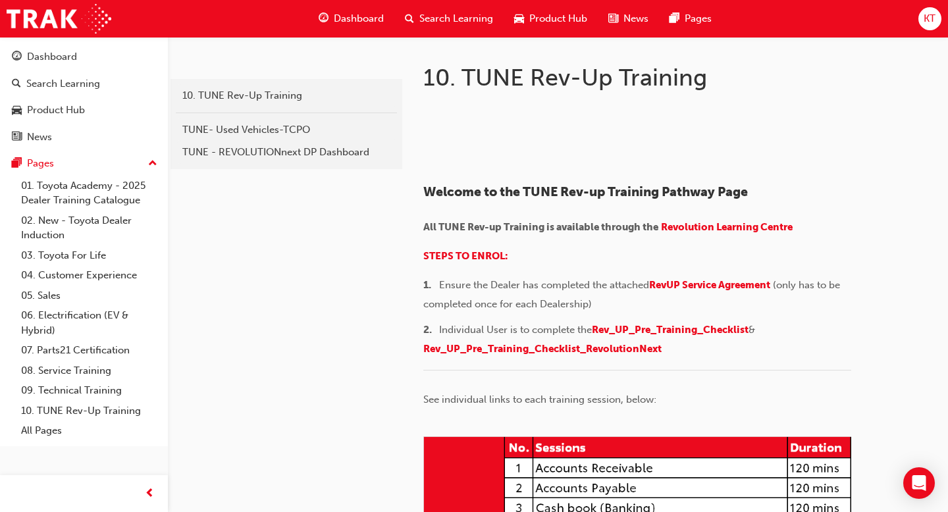
scroll to position [5, 0]
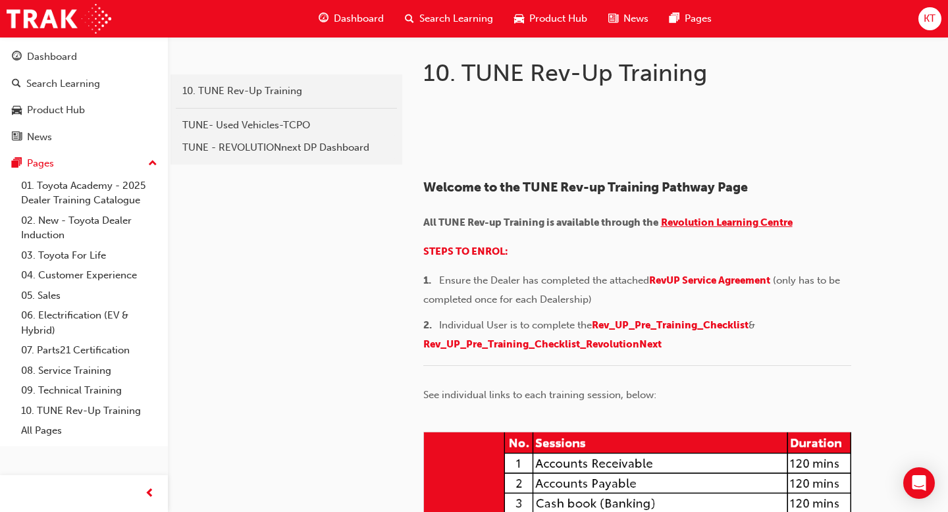
click at [718, 228] on span "Revolution Learning Centre" at bounding box center [727, 223] width 132 height 12
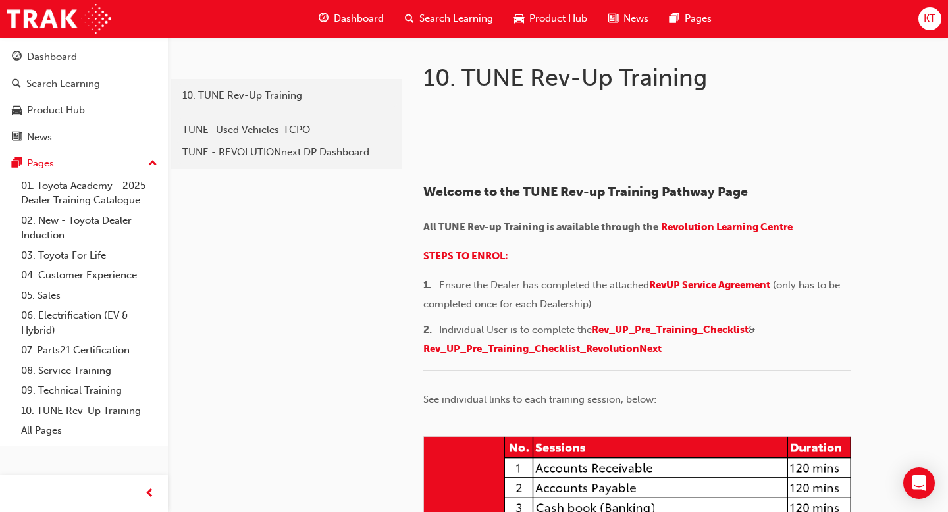
click at [358, 20] on span "Dashboard" at bounding box center [359, 18] width 50 height 15
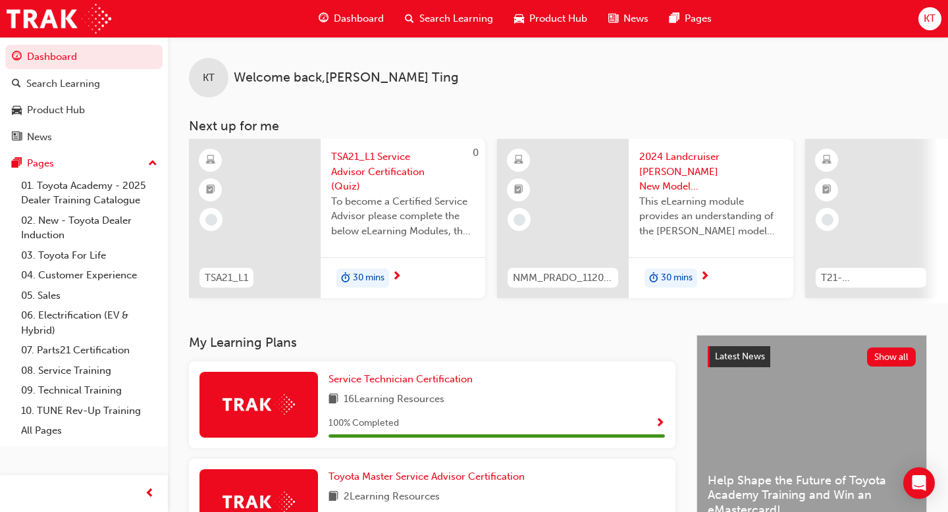
click at [660, 118] on div "KT Welcome back , [PERSON_NAME] Next up for me 0 TSA21_L1 TSA21_L1 Service Advi…" at bounding box center [558, 170] width 780 height 267
